Goal: Task Accomplishment & Management: Complete application form

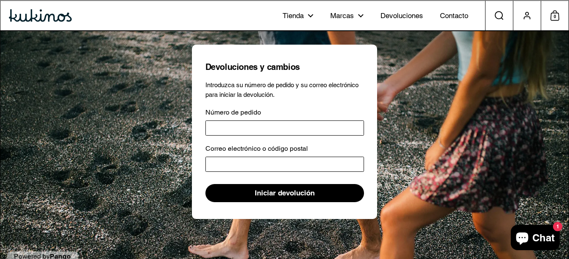
click at [241, 128] on input "Número de pedido" at bounding box center [284, 128] width 158 height 15
type input "*****"
click at [241, 161] on input "Correo electrónico o código postal" at bounding box center [284, 164] width 158 height 15
type input "**********"
click at [270, 193] on span "Iniciar devolución" at bounding box center [285, 193] width 60 height 17
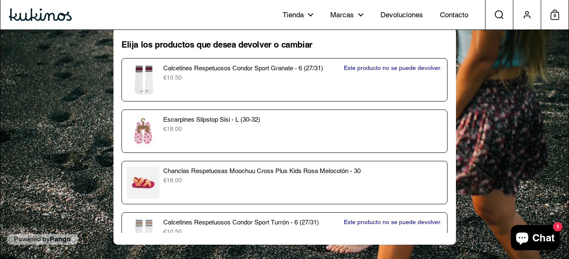
scroll to position [19, 0]
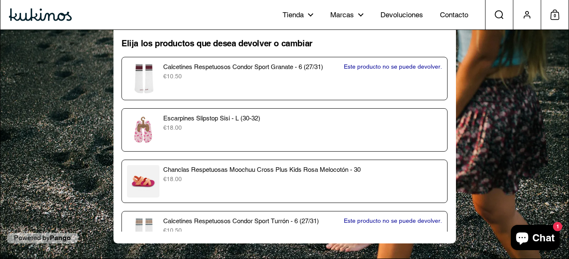
click at [312, 181] on p "€18.00" at bounding box center [302, 179] width 278 height 9
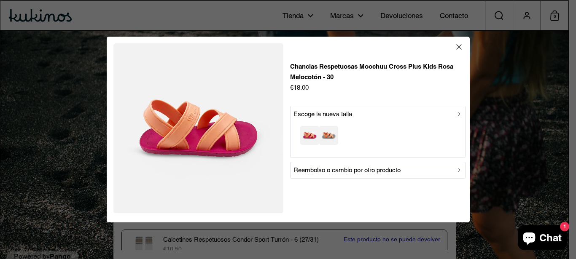
click at [400, 169] on p "Reembolso o cambio por otro producto" at bounding box center [346, 170] width 107 height 10
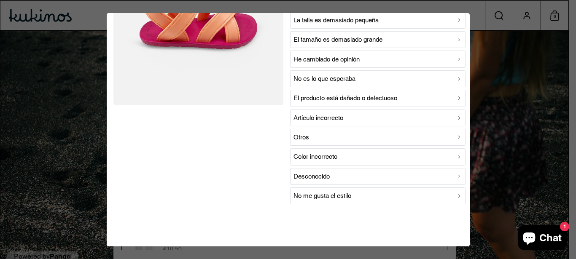
scroll to position [65, 0]
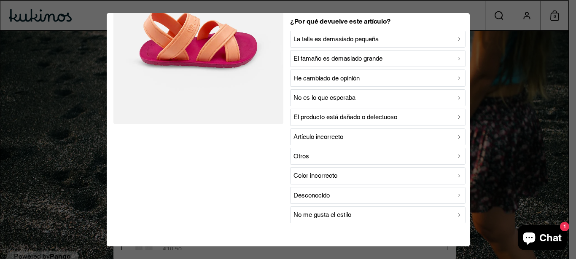
click at [405, 36] on div "La talla es demasiado pequeña" at bounding box center [377, 39] width 169 height 10
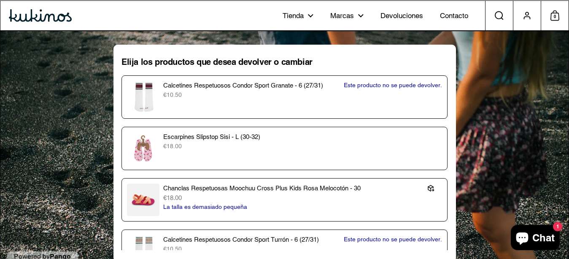
scroll to position [19, 0]
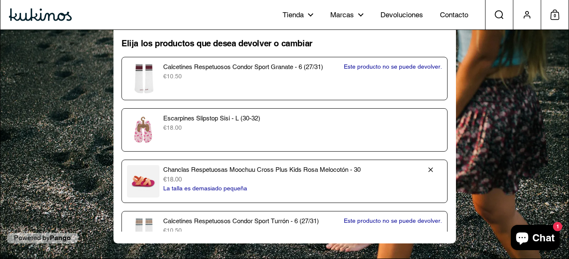
click at [376, 177] on p "€18.00" at bounding box center [291, 180] width 256 height 10
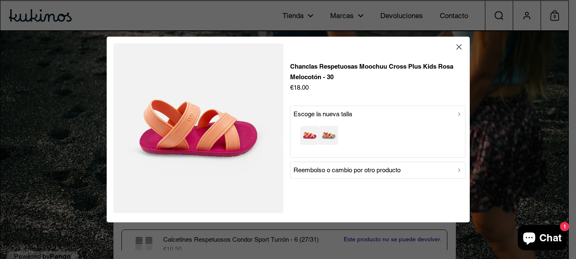
click at [411, 172] on div "Reembolso o cambio por otro producto" at bounding box center [377, 170] width 169 height 10
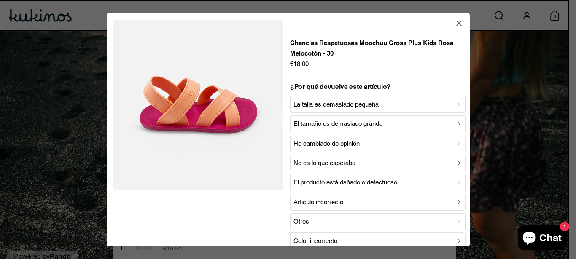
click at [395, 102] on div "La talla es demasiado pequeña" at bounding box center [377, 104] width 169 height 10
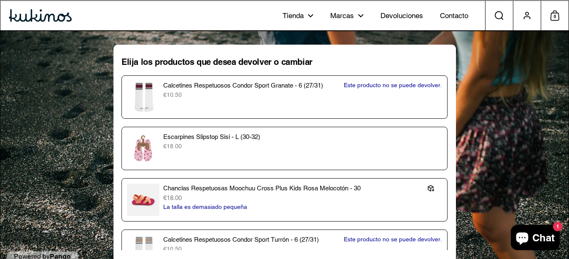
scroll to position [19, 0]
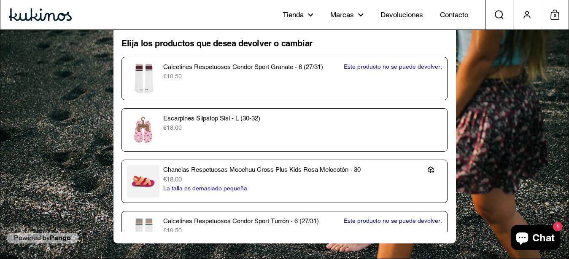
click at [528, 236] on icon "Ventana de chat" at bounding box center [522, 239] width 12 height 12
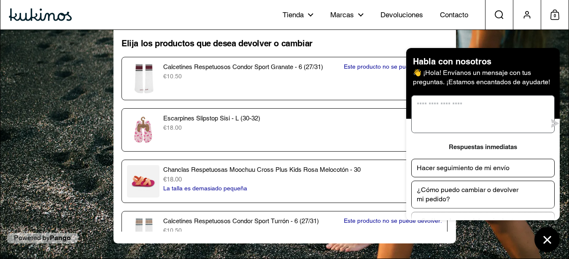
click at [506, 122] on textarea "Escríbenos" at bounding box center [478, 114] width 134 height 37
type textarea "**********"
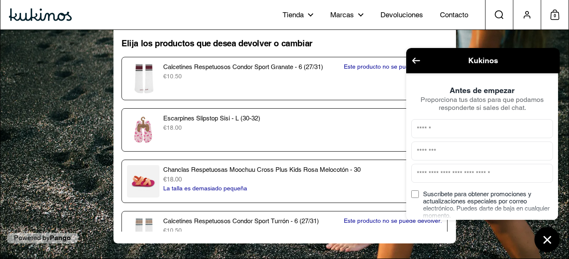
click at [559, 120] on inbox-online-store-chat at bounding box center [482, 150] width 158 height 204
click at [544, 235] on icon "Ventana de chat" at bounding box center [546, 239] width 13 height 13
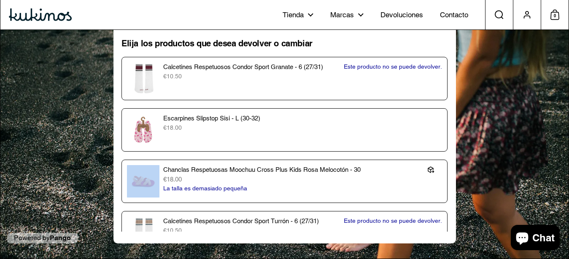
drag, startPoint x: 438, startPoint y: 207, endPoint x: 423, endPoint y: 144, distance: 65.1
click at [423, 144] on div "Elija los productos que desea devolver o cambiar Calcetines Respetuosos Condor …" at bounding box center [285, 135] width 334 height 194
click at [440, 94] on div "Elija los productos que desea devolver o cambiar Calcetines Respetuosos Condor …" at bounding box center [285, 135] width 334 height 194
click at [210, 43] on h1 "Elija los productos que desea devolver o cambiar" at bounding box center [284, 43] width 326 height 11
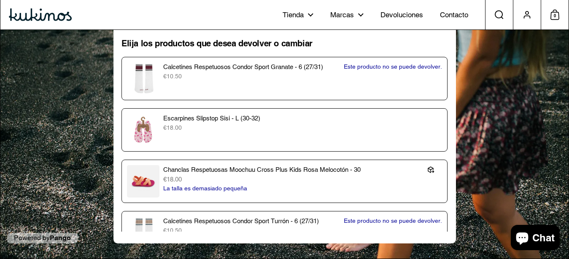
click at [210, 43] on h1 "Elija los productos que desea devolver o cambiar" at bounding box center [284, 43] width 326 height 11
click at [410, 220] on p "Este producto no se puede devolver." at bounding box center [393, 221] width 98 height 9
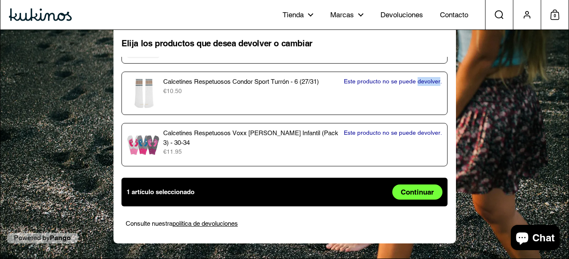
scroll to position [140, 0]
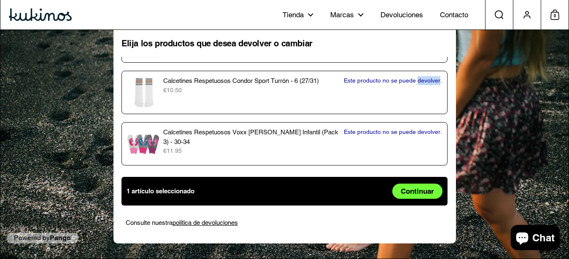
click at [400, 196] on span "Continuar" at bounding box center [416, 191] width 33 height 14
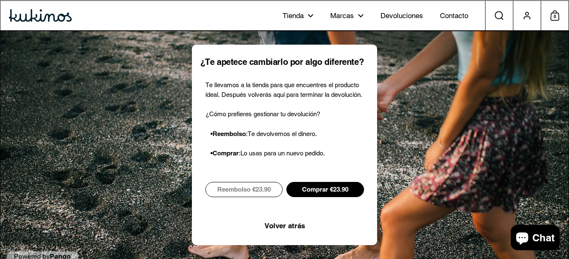
click at [253, 184] on span "Reembolso €23.90" at bounding box center [244, 189] width 54 height 14
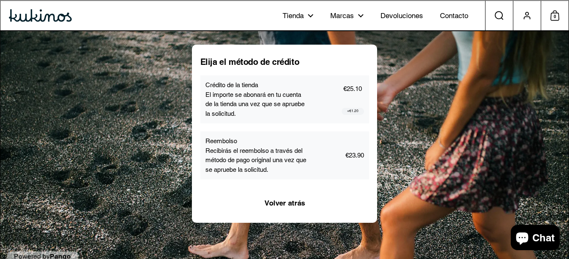
click at [354, 162] on div "Reembolso Recibirás el reembolso a través del método de pago original una vez q…" at bounding box center [284, 156] width 158 height 38
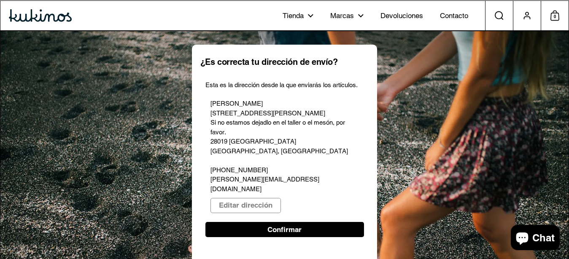
click at [293, 223] on span "Confirmar" at bounding box center [284, 230] width 34 height 14
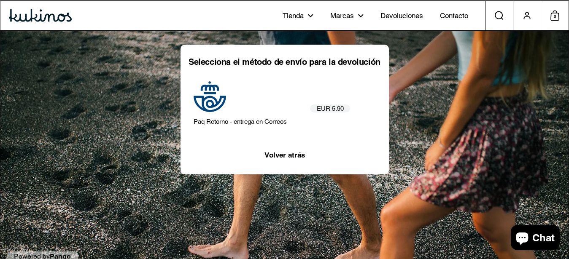
click at [328, 138] on div "Volver atrás" at bounding box center [284, 147] width 192 height 31
click at [319, 117] on div "Paq Retorno - entrega en Correos EUR 5.90" at bounding box center [272, 104] width 158 height 46
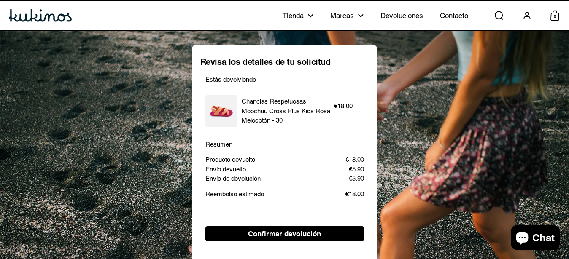
click at [297, 236] on span "Confirmar devolución" at bounding box center [284, 234] width 73 height 14
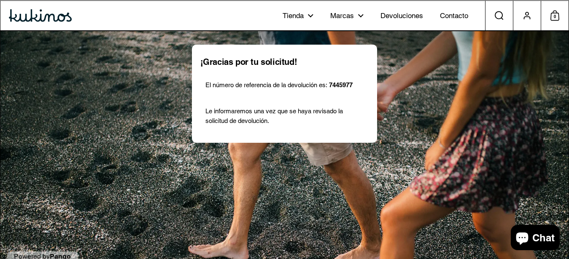
click at [531, 17] on icon at bounding box center [526, 15] width 9 height 11
